Goal: Use online tool/utility: Use online tool/utility

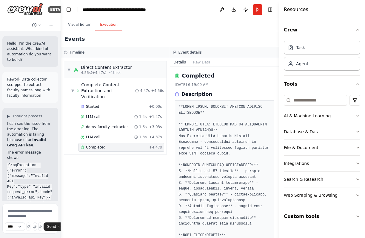
scroll to position [110754, 0]
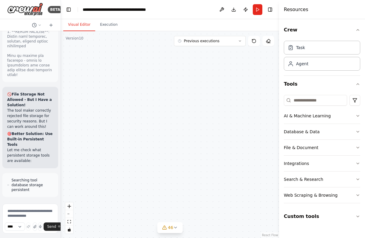
click at [76, 24] on button "Visual Editor" at bounding box center [79, 25] width 32 height 13
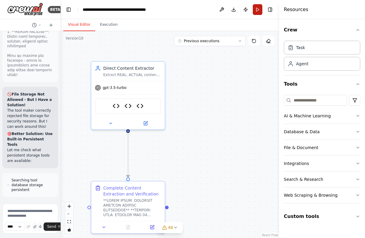
click at [257, 13] on button "Run" at bounding box center [258, 9] width 10 height 11
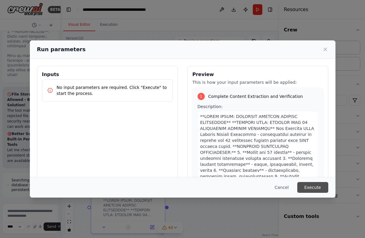
click at [314, 186] on button "Execute" at bounding box center [313, 187] width 31 height 11
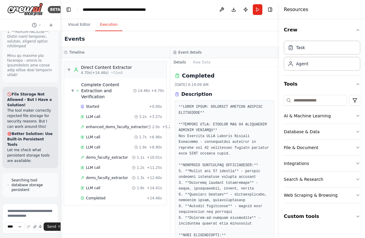
scroll to position [110812, 0]
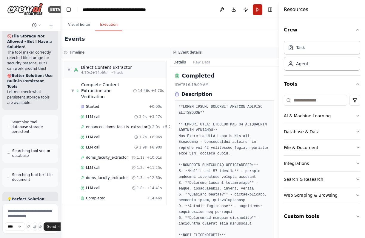
click at [260, 12] on button "Run" at bounding box center [258, 9] width 10 height 11
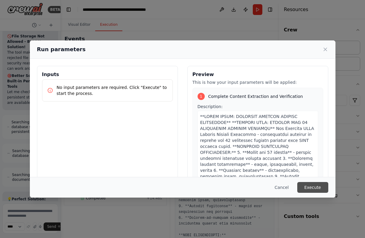
click at [316, 184] on button "Execute" at bounding box center [313, 187] width 31 height 11
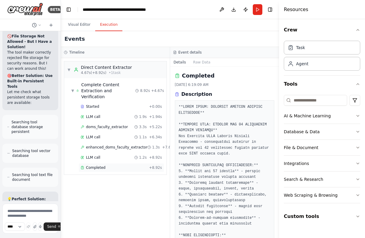
click at [91, 165] on span "Completed" at bounding box center [95, 167] width 19 height 5
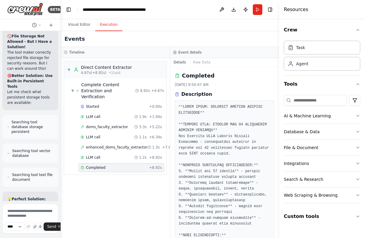
click at [91, 165] on span "Completed" at bounding box center [95, 167] width 19 height 5
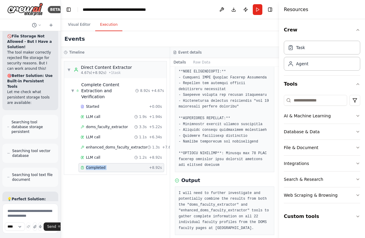
scroll to position [163, 0]
click at [99, 163] on div "Completed + 8.92s" at bounding box center [122, 167] width 86 height 9
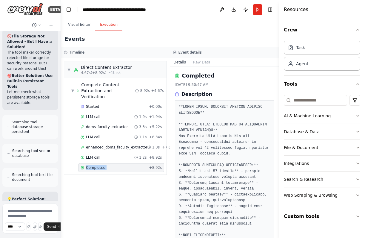
scroll to position [0, 0]
click at [95, 114] on span "LLM call" at bounding box center [93, 116] width 14 height 5
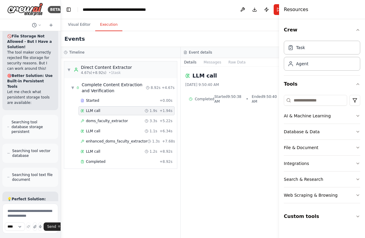
click at [95, 111] on span "LLM call" at bounding box center [93, 110] width 14 height 5
click at [97, 163] on span "Completed" at bounding box center [95, 161] width 19 height 5
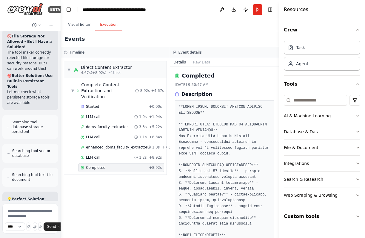
click at [97, 165] on span "Completed" at bounding box center [95, 167] width 19 height 5
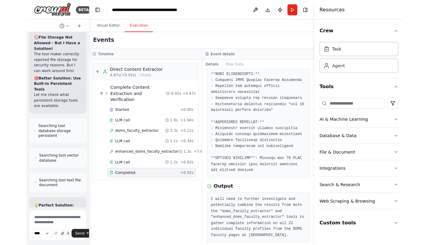
scroll to position [110805, 0]
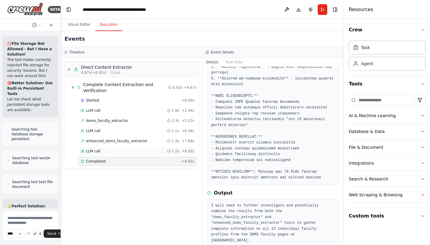
click at [102, 150] on div "LLM call 1.2s + 8.92s" at bounding box center [138, 151] width 114 height 5
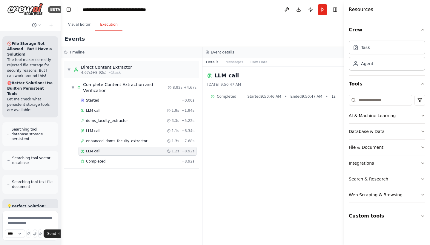
click at [102, 150] on div "LLM call 1.2s + 8.92s" at bounding box center [138, 151] width 114 height 5
click at [116, 134] on div "LLM call 1.1s + 6.34s" at bounding box center [138, 130] width 118 height 9
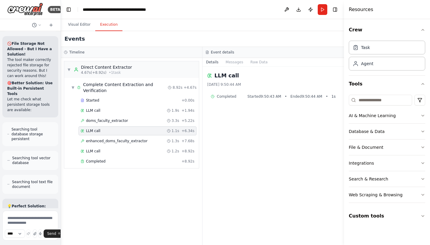
click at [116, 134] on div "LLM call 1.1s + 6.34s" at bounding box center [138, 130] width 118 height 9
click at [113, 141] on span "enhanced_doms_faculty_extractor" at bounding box center [117, 141] width 62 height 5
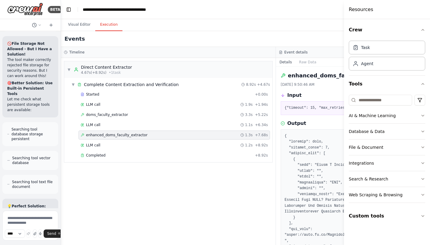
click at [113, 141] on div "LLM call 1.2s + 8.92s" at bounding box center [175, 145] width 192 height 9
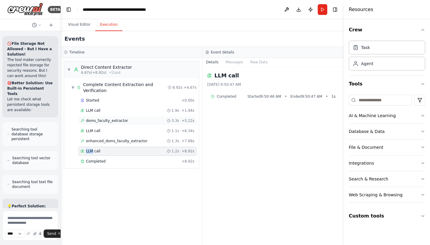
click at [108, 118] on div "doms_faculty_extractor 3.3s + 5.22s" at bounding box center [138, 120] width 118 height 9
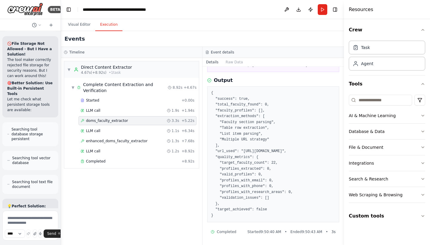
scroll to position [56, 0]
click at [91, 108] on span "LLM call" at bounding box center [93, 110] width 14 height 5
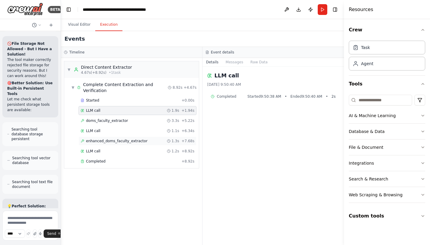
click at [119, 141] on span "enhanced_doms_faculty_extractor" at bounding box center [117, 141] width 62 height 5
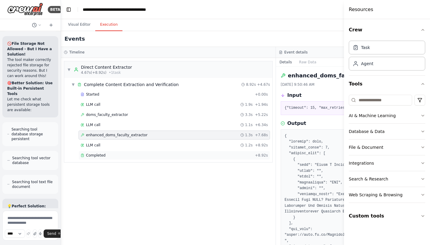
click at [106, 157] on div "Completed" at bounding box center [167, 155] width 172 height 5
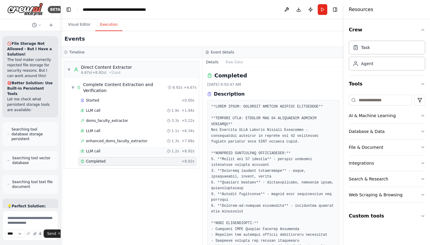
click at [101, 150] on div "LLM call 1.2s + 8.92s" at bounding box center [138, 151] width 114 height 5
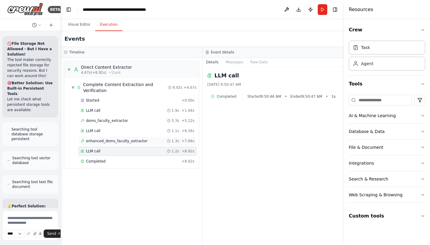
click at [108, 138] on div "enhanced_doms_faculty_extractor 1.3s + 7.68s" at bounding box center [138, 141] width 118 height 9
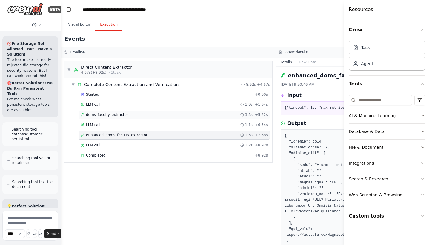
click at [91, 117] on div "doms_faculty_extractor 3.3s + 5.22s" at bounding box center [175, 114] width 192 height 9
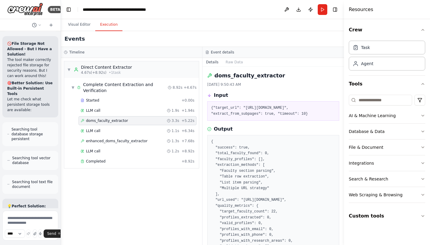
click at [91, 117] on div "doms_faculty_extractor 3.3s + 5.22s" at bounding box center [138, 120] width 118 height 9
click at [96, 108] on span "LLM call" at bounding box center [93, 110] width 14 height 5
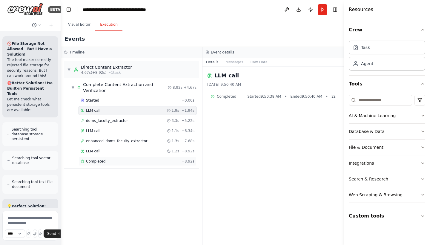
click at [97, 165] on div "Completed + 8.92s" at bounding box center [138, 161] width 118 height 9
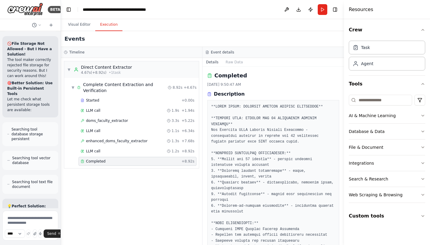
click at [97, 165] on div "Completed + 8.92s" at bounding box center [138, 161] width 118 height 9
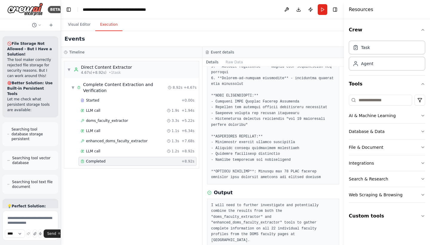
scroll to position [127, 0]
click at [96, 151] on span "LLM call" at bounding box center [93, 151] width 14 height 5
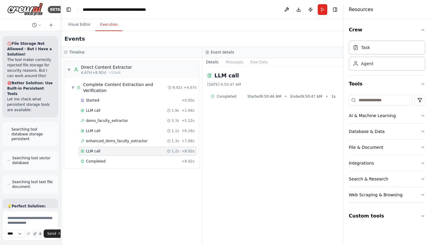
click at [96, 151] on span "LLM call" at bounding box center [93, 151] width 14 height 5
click at [92, 161] on span "Completed" at bounding box center [95, 161] width 19 height 5
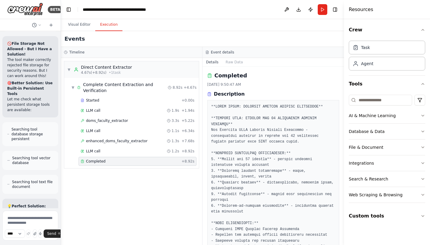
click at [92, 161] on span "Completed" at bounding box center [95, 161] width 19 height 5
